Goal: Information Seeking & Learning: Learn about a topic

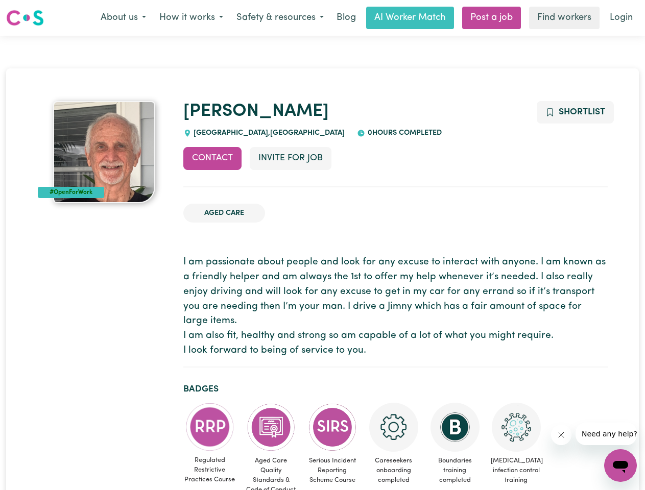
click at [123, 18] on button "About us" at bounding box center [123, 17] width 59 height 21
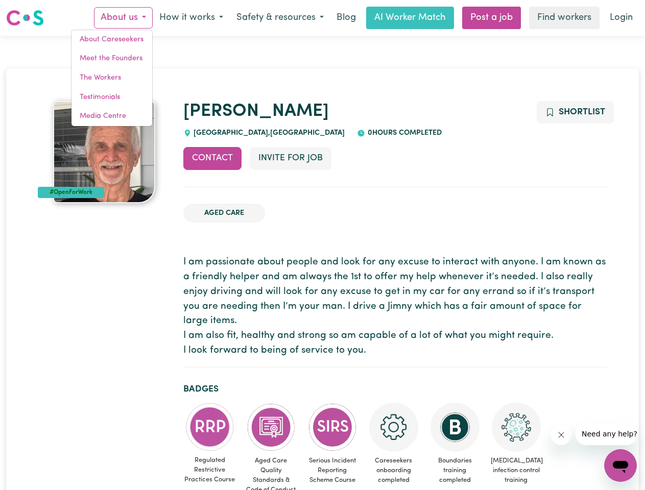
click at [191, 18] on button "How it works" at bounding box center [191, 17] width 77 height 21
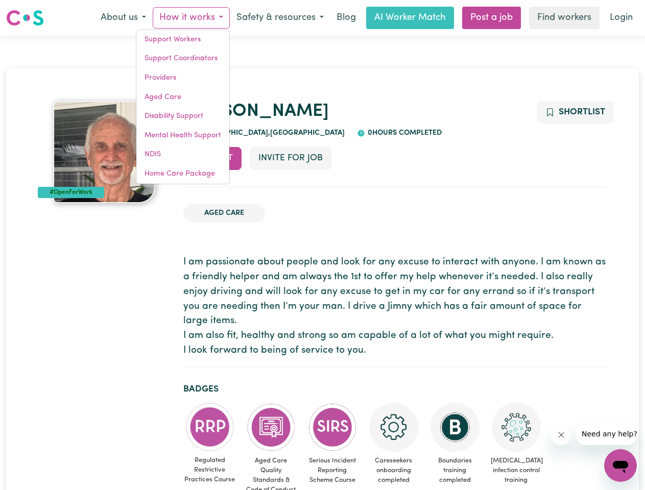
click at [279, 18] on button "Safety & resources" at bounding box center [280, 17] width 101 height 21
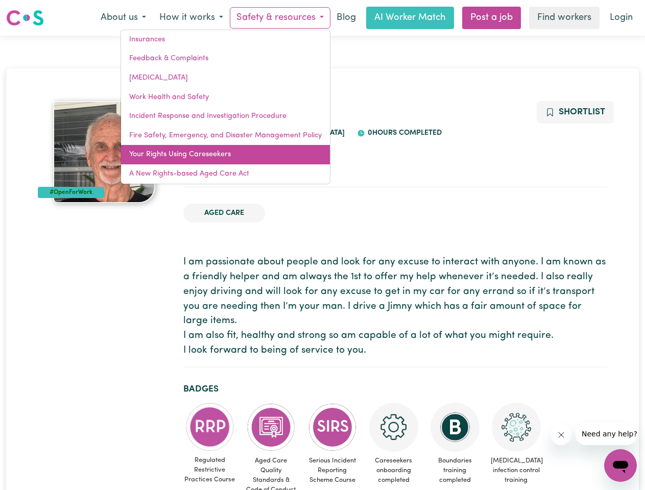
click at [213, 158] on link "Your Rights Using Careseekers" at bounding box center [225, 154] width 209 height 19
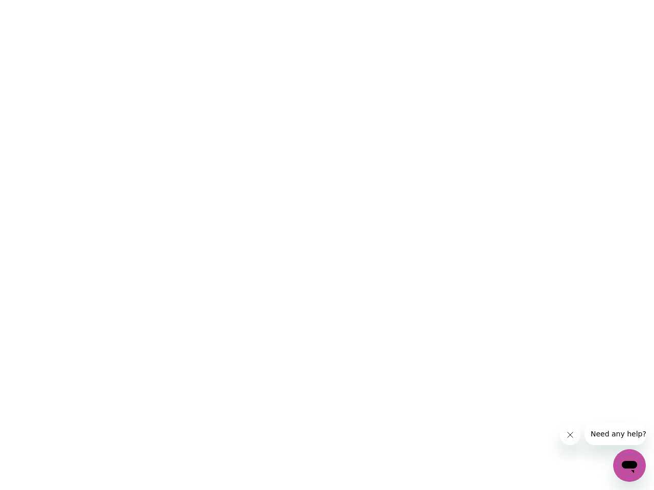
click at [290, 0] on html at bounding box center [327, 0] width 654 height 0
click at [575, 0] on html at bounding box center [327, 0] width 654 height 0
click at [210, 0] on html at bounding box center [327, 0] width 654 height 0
click at [271, 0] on html at bounding box center [327, 0] width 654 height 0
